Goal: Download file/media

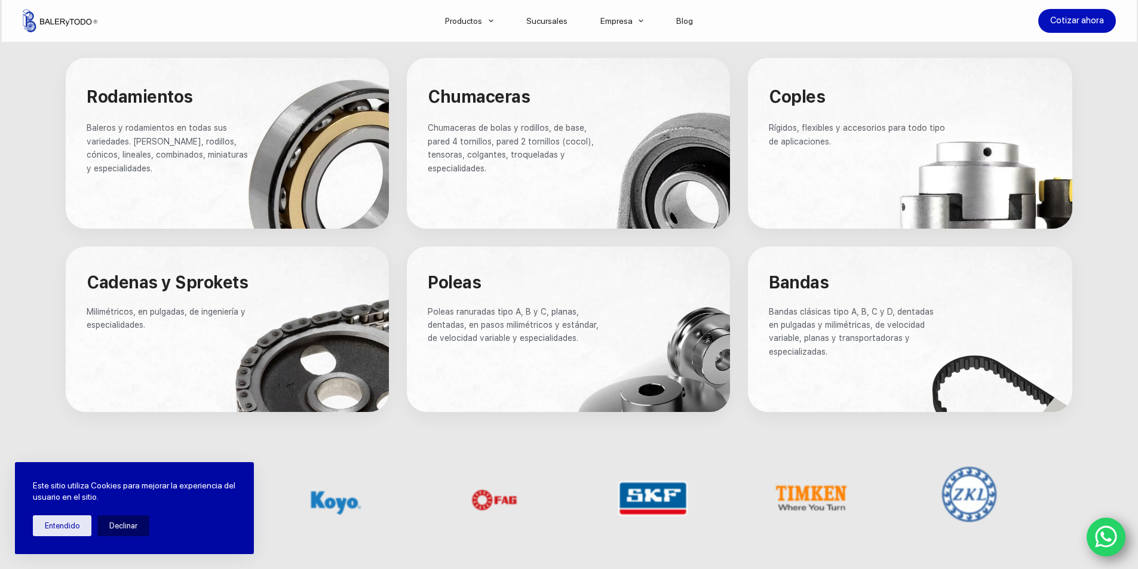
scroll to position [752, 0]
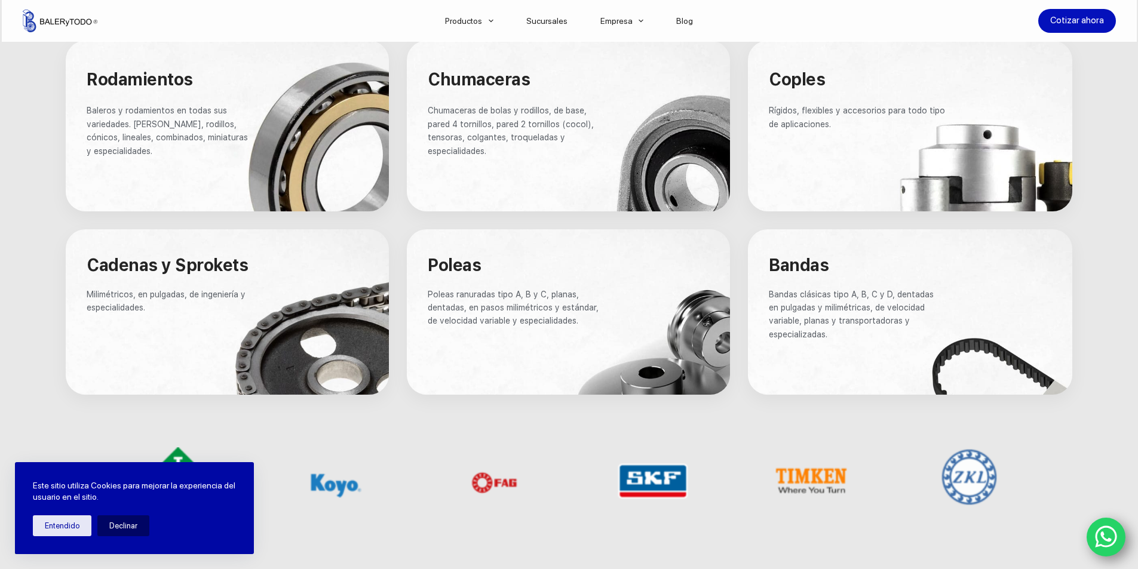
click at [957, 337] on div at bounding box center [910, 311] width 324 height 165
click at [969, 378] on div at bounding box center [910, 311] width 324 height 165
click at [76, 529] on button "Entendido" at bounding box center [62, 525] width 59 height 21
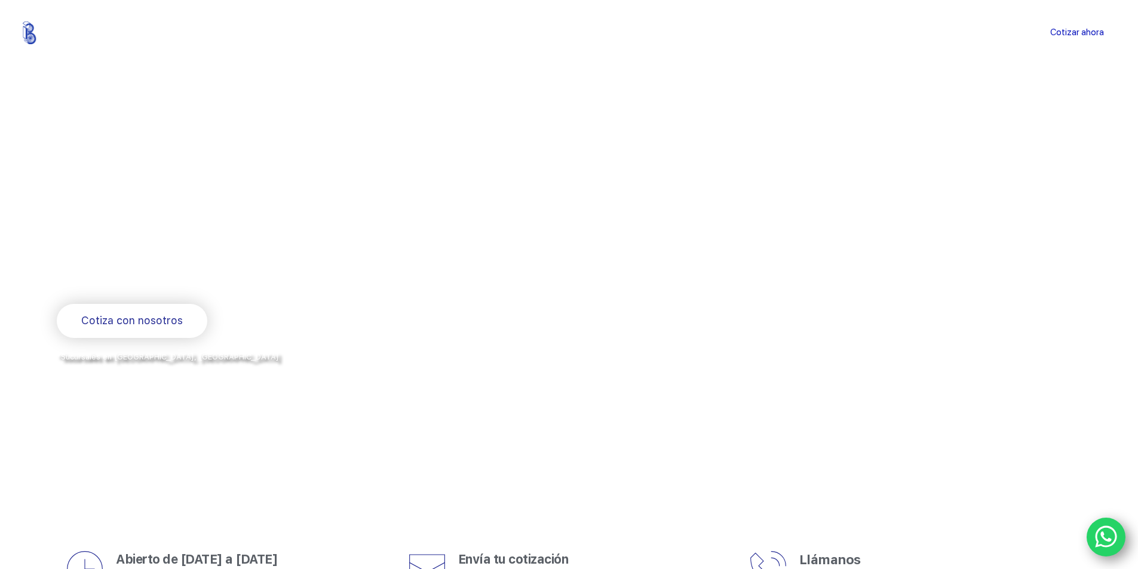
scroll to position [0, 0]
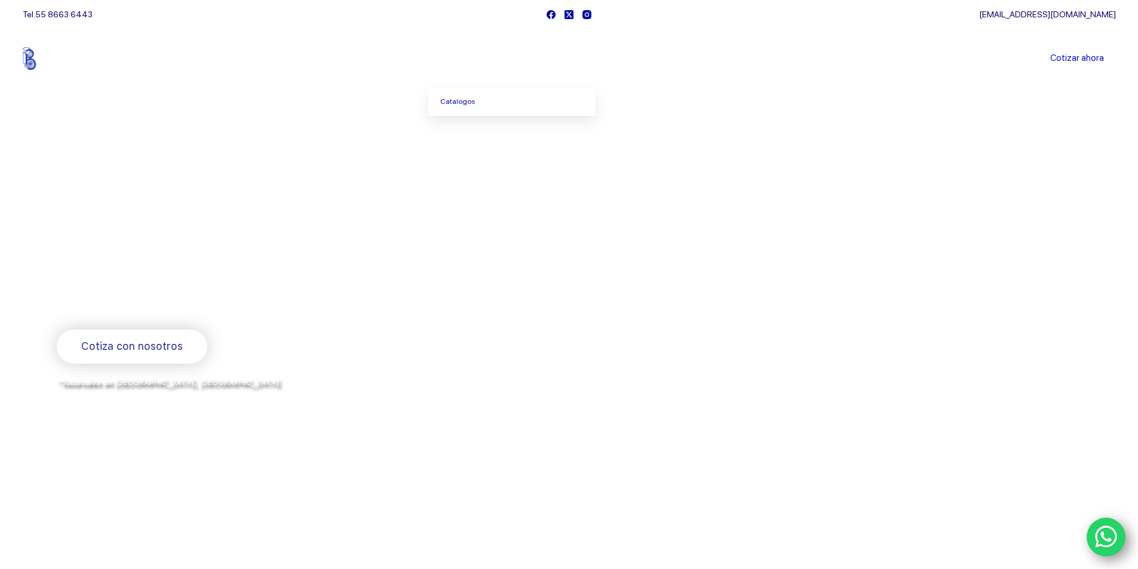
click at [481, 59] on link "Productos" at bounding box center [468, 59] width 81 height 0
click at [464, 102] on link "Catalogos" at bounding box center [511, 101] width 167 height 27
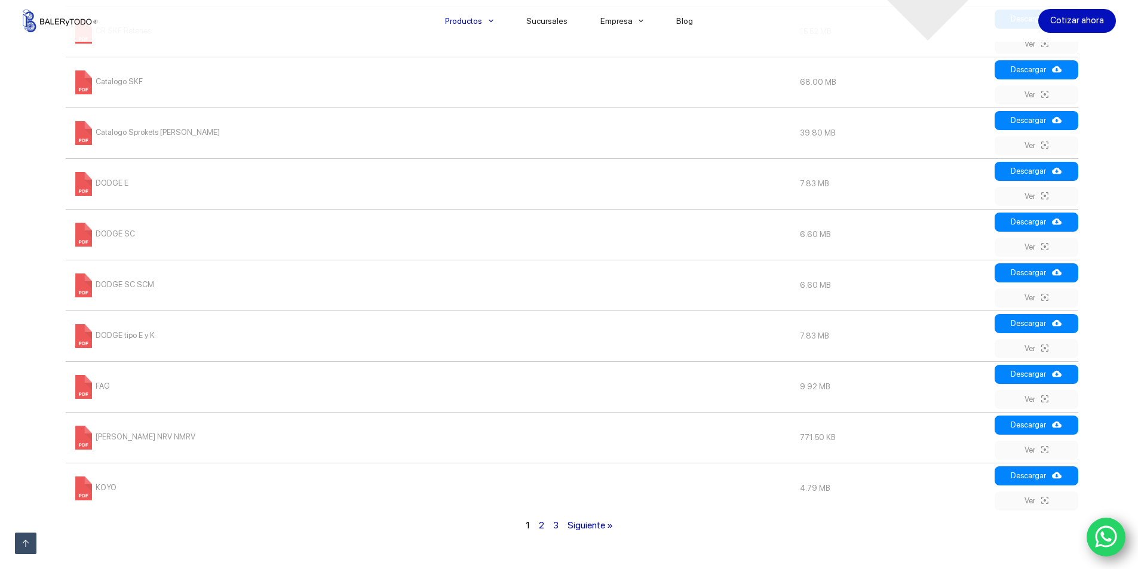
scroll to position [680, 0]
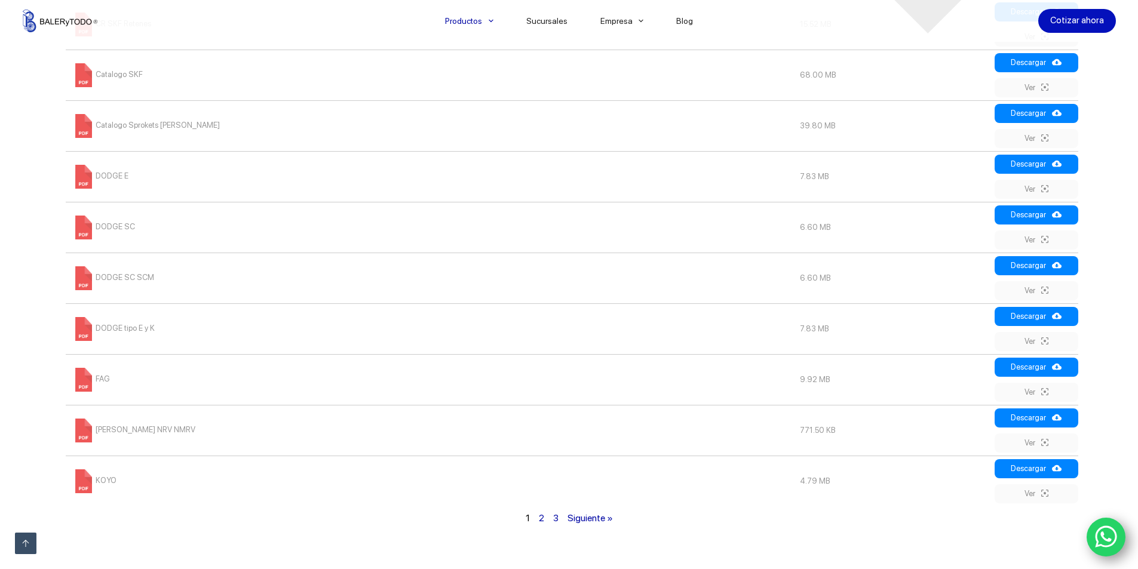
drag, startPoint x: 1145, startPoint y: 71, endPoint x: 1146, endPoint y: 304, distance: 232.9
click at [1137, 304] on html "Saltar al contenido Productos [GEOGRAPHIC_DATA] Sucursales Empresa Directorio B…" at bounding box center [569, 117] width 1138 height 1595
click at [80, 379] on span at bounding box center [84, 380] width 24 height 24
click at [85, 431] on span at bounding box center [84, 431] width 24 height 24
click at [583, 520] on link "Siguiente »" at bounding box center [589, 517] width 45 height 11
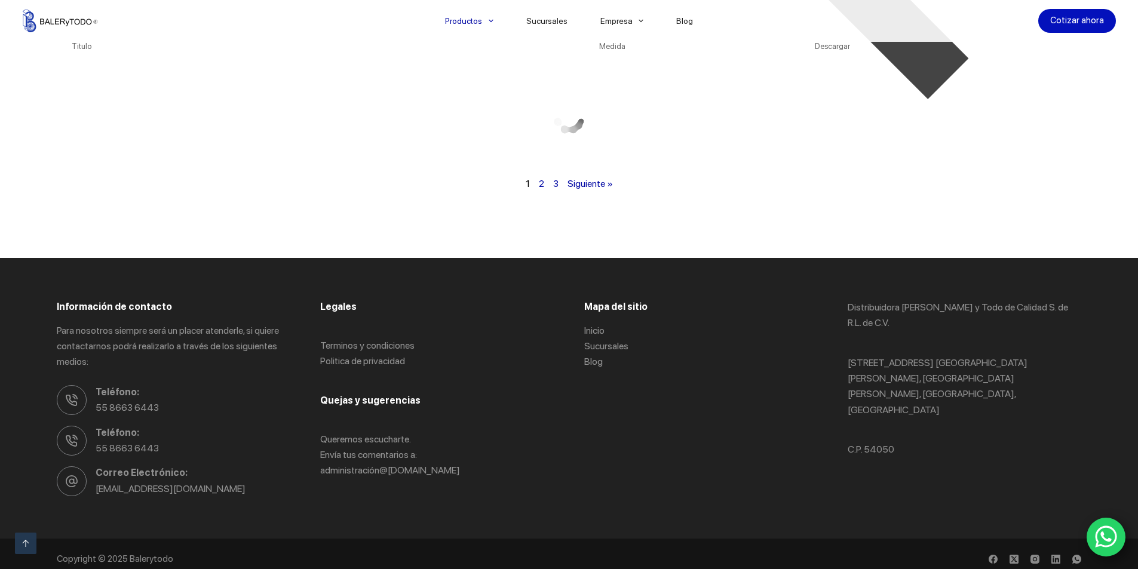
scroll to position [606, 0]
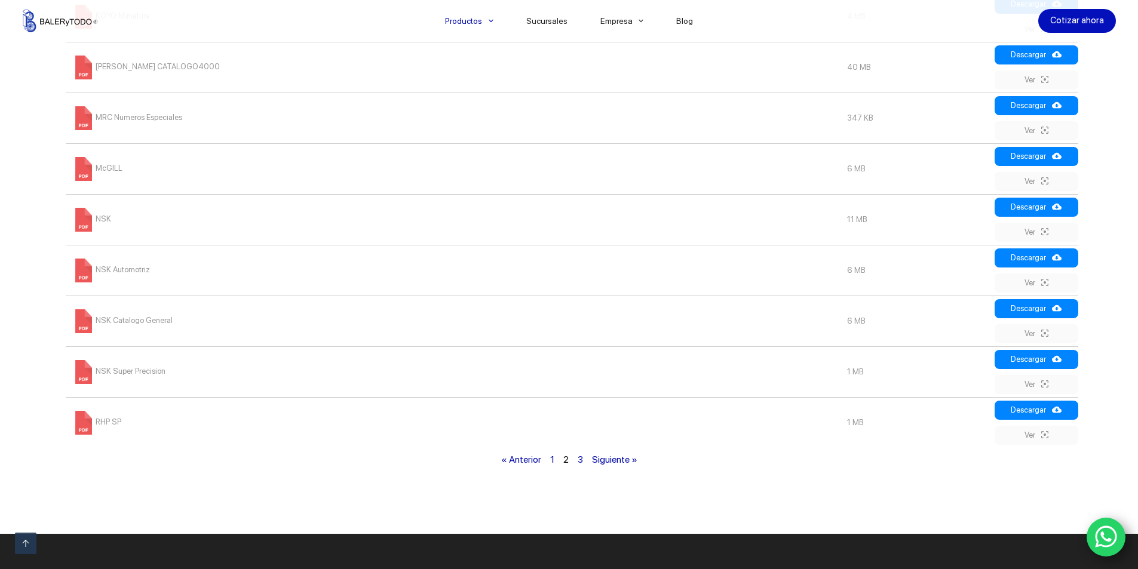
click at [622, 463] on link "Siguiente »" at bounding box center [614, 459] width 45 height 11
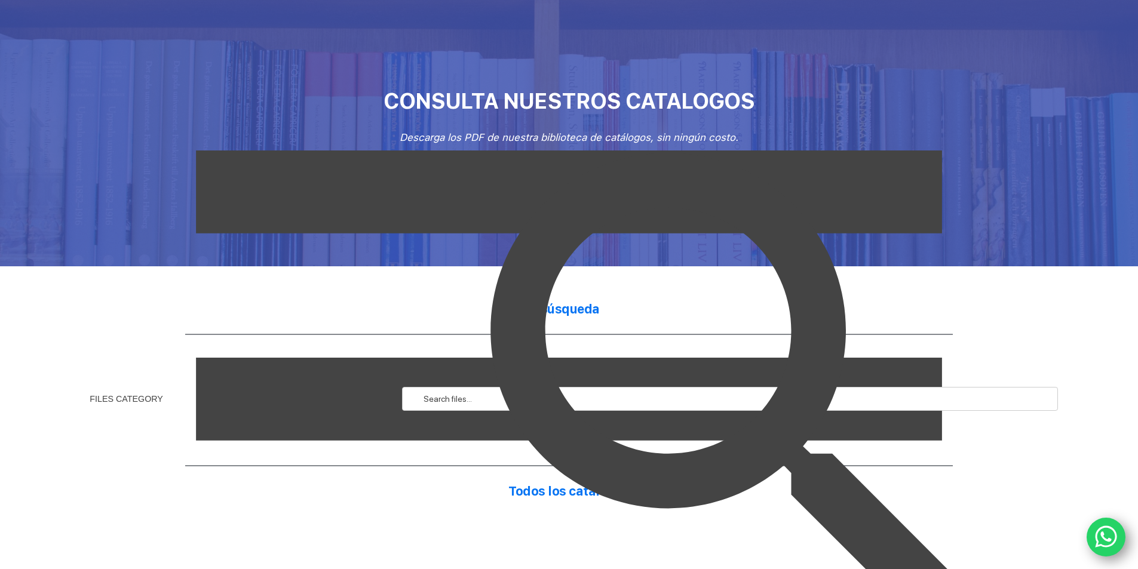
scroll to position [18, 0]
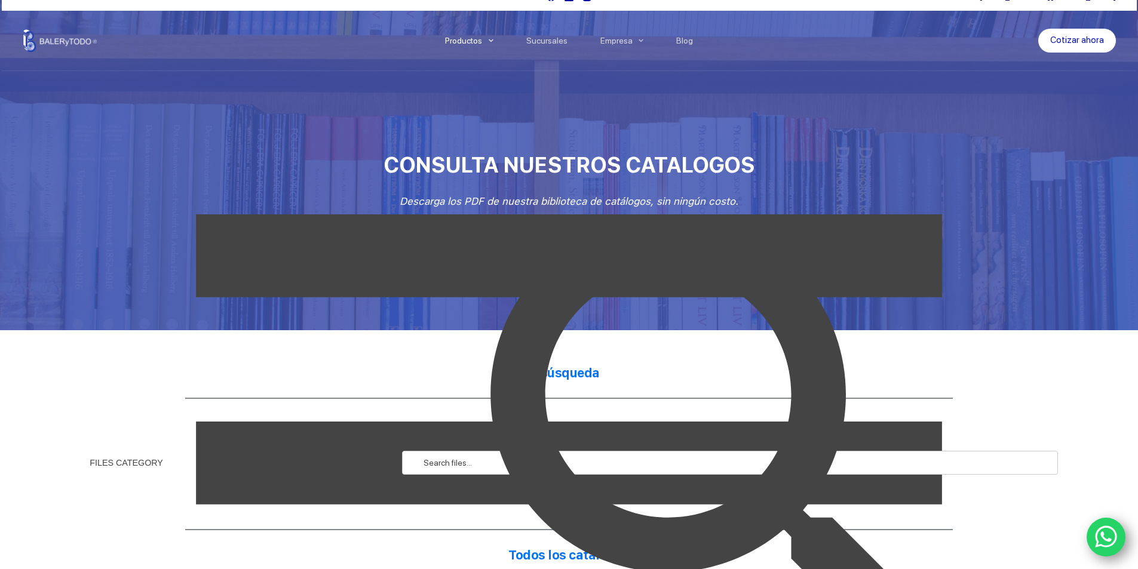
drag, startPoint x: 436, startPoint y: 456, endPoint x: 438, endPoint y: 469, distance: 12.7
click at [436, 457] on img at bounding box center [736, 463] width 656 height 656
click at [442, 468] on img at bounding box center [736, 463] width 656 height 656
click at [1094, 543] on link "WhatsApp" at bounding box center [1105, 537] width 39 height 39
click at [1118, 536] on link "WhatsApp" at bounding box center [1105, 537] width 39 height 39
